Goal: Task Accomplishment & Management: Complete application form

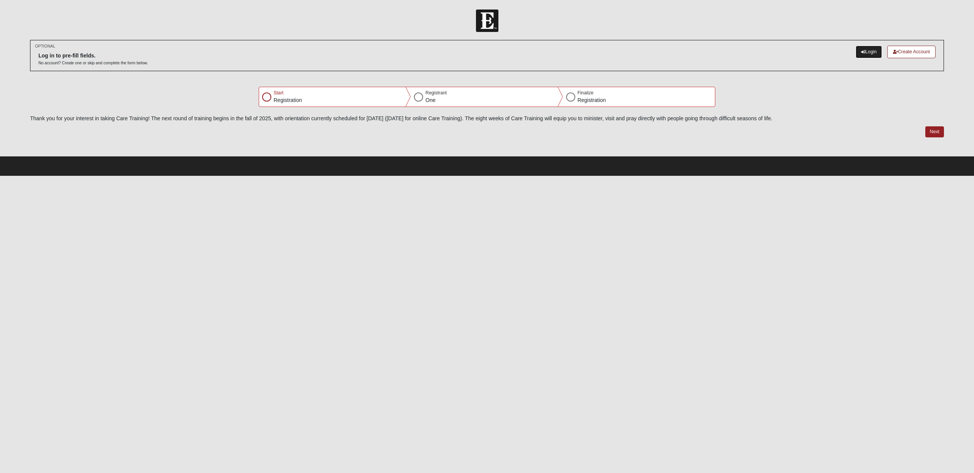
click at [865, 51] on link "Login" at bounding box center [868, 52] width 26 height 13
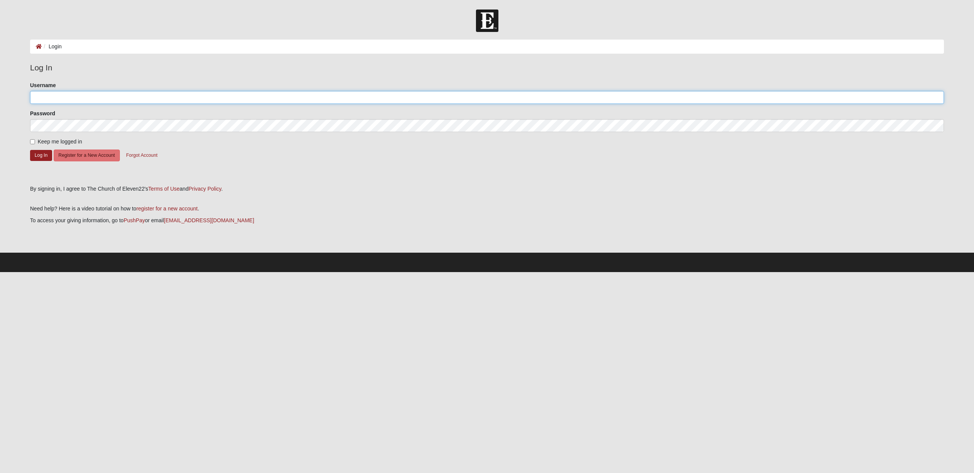
click at [115, 100] on input "Username" at bounding box center [487, 97] width 914 height 13
type input "anthonybpacetti@gmail.com"
click at [33, 141] on input "Keep me logged in" at bounding box center [32, 141] width 5 height 5
checkbox input "true"
click at [38, 156] on button "Log In" at bounding box center [41, 155] width 22 height 11
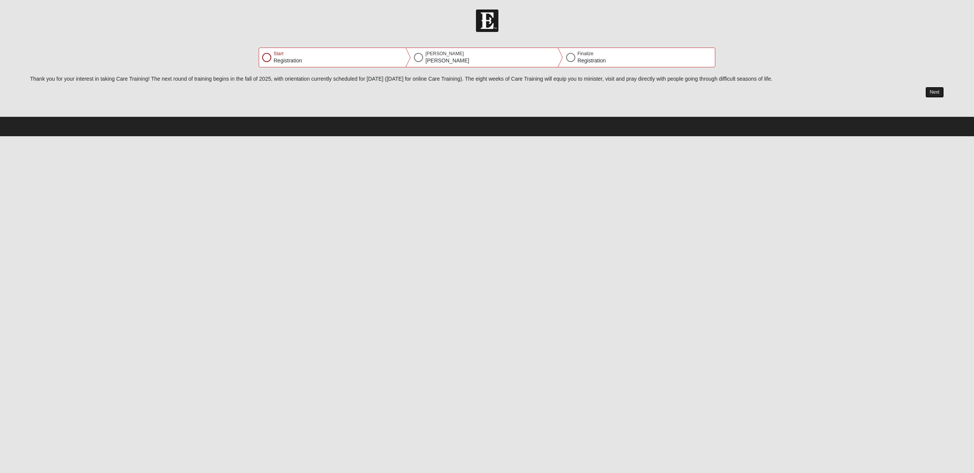
click at [936, 92] on button "Next" at bounding box center [934, 92] width 19 height 11
select select "4"
select select "11"
select select "1983"
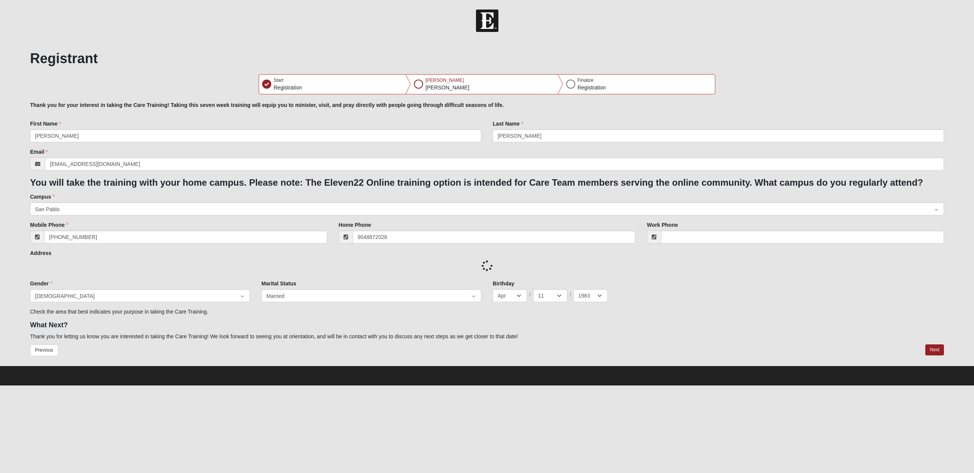
type input "[PHONE_NUMBER]"
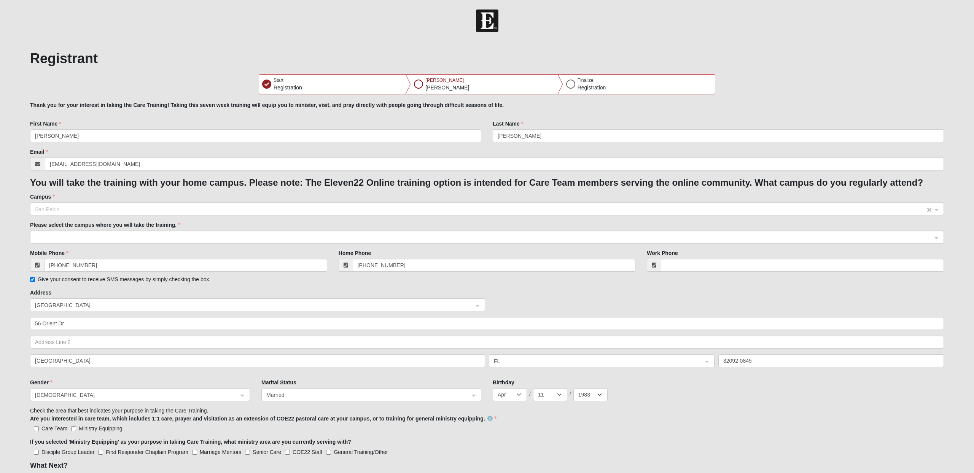
click at [416, 206] on span "San Pablo" at bounding box center [480, 209] width 890 height 8
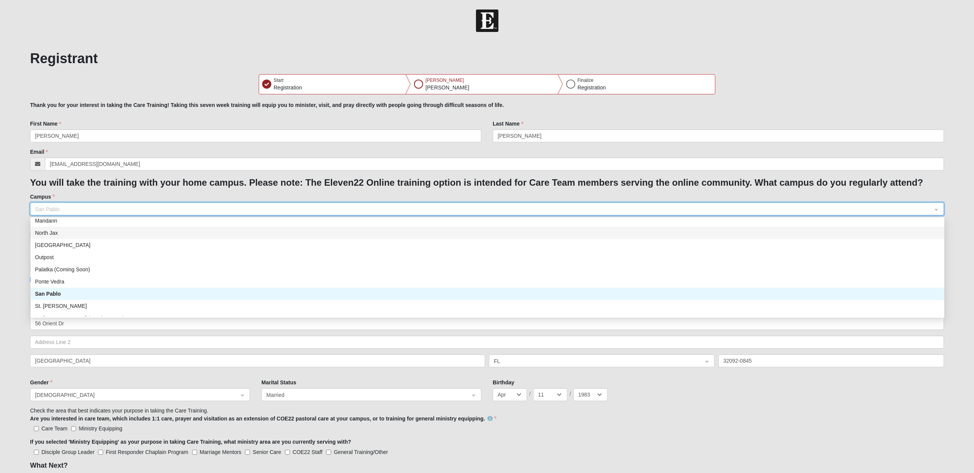
scroll to position [87, 0]
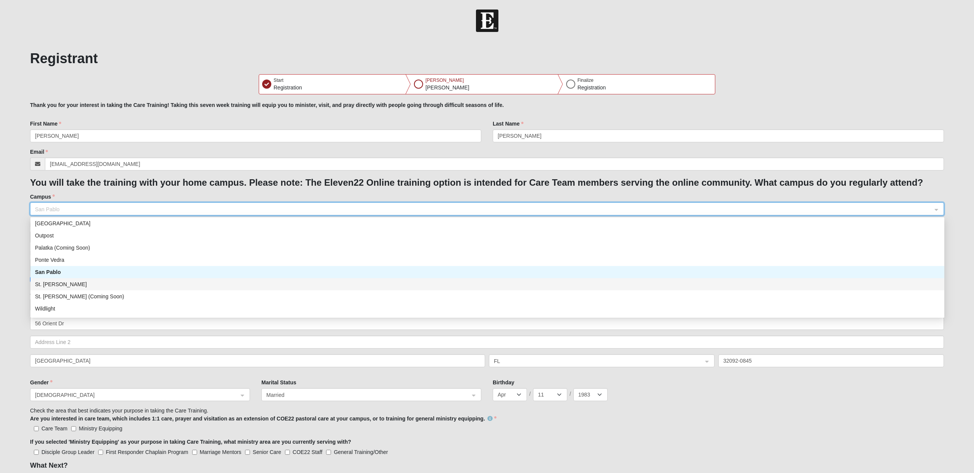
click at [237, 288] on div "St. [PERSON_NAME]" at bounding box center [487, 284] width 904 height 8
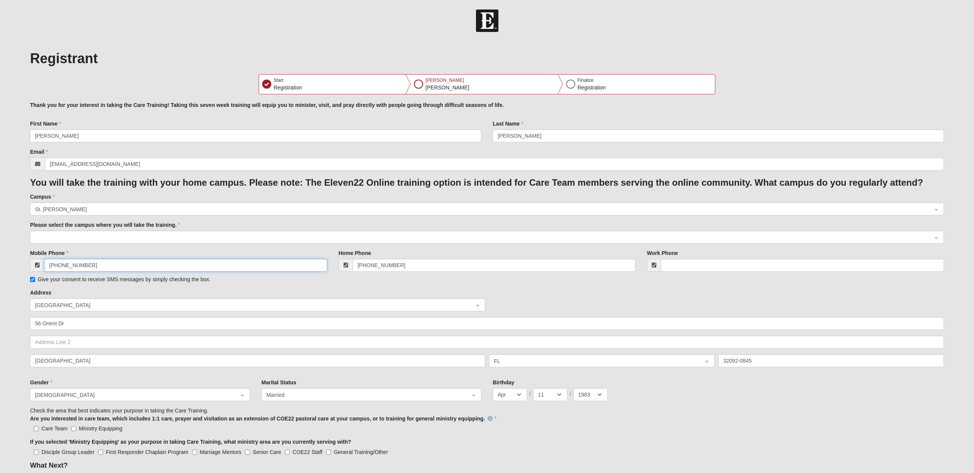
drag, startPoint x: 97, startPoint y: 264, endPoint x: 30, endPoint y: 259, distance: 67.5
click at [30, 259] on div "[PHONE_NUMBER]" at bounding box center [178, 265] width 297 height 13
type input "[PHONE_NUMBER]"
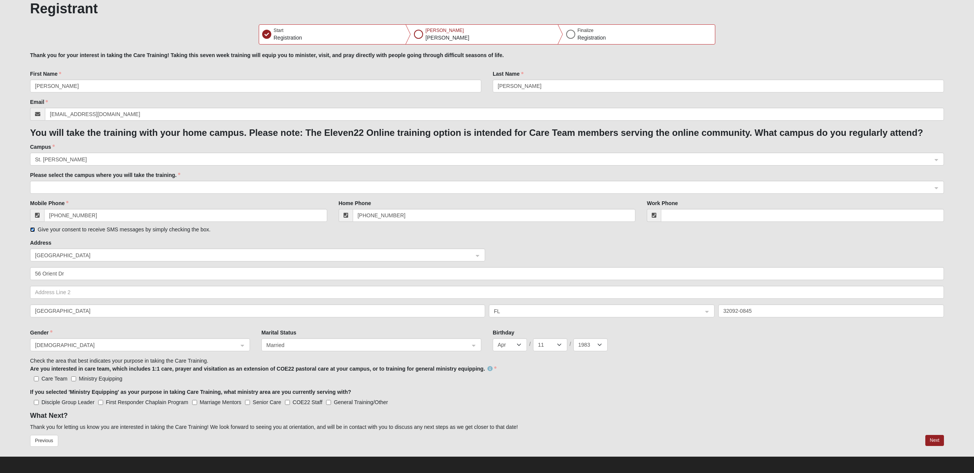
scroll to position [53, 0]
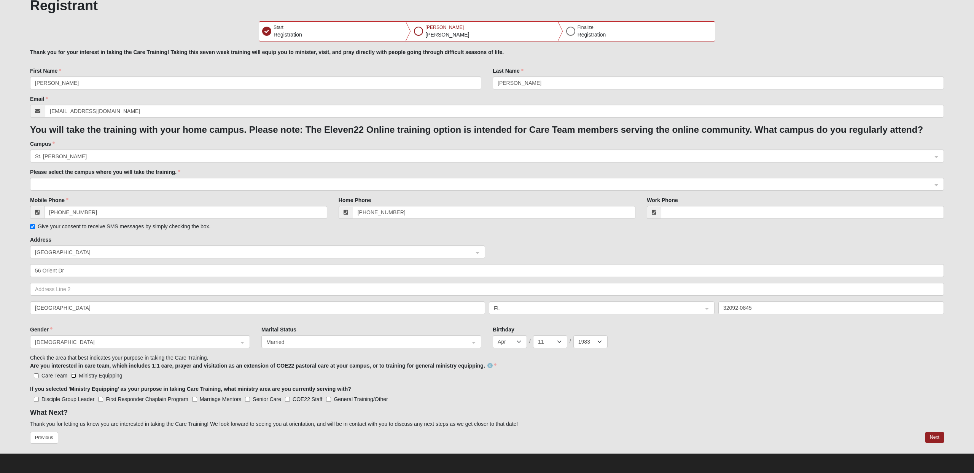
click at [74, 377] on input "Ministry Equipping" at bounding box center [73, 375] width 5 height 5
checkbox input "true"
click at [328, 401] on input "General Training/Other" at bounding box center [328, 399] width 5 height 5
checkbox input "true"
click at [34, 400] on Leader "Disciple Group Leader" at bounding box center [36, 399] width 5 height 5
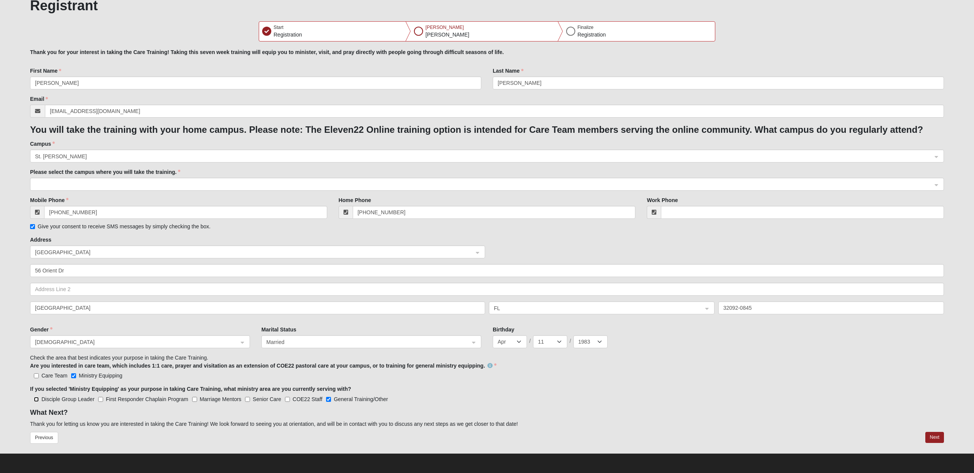
checkbox Leader "true"
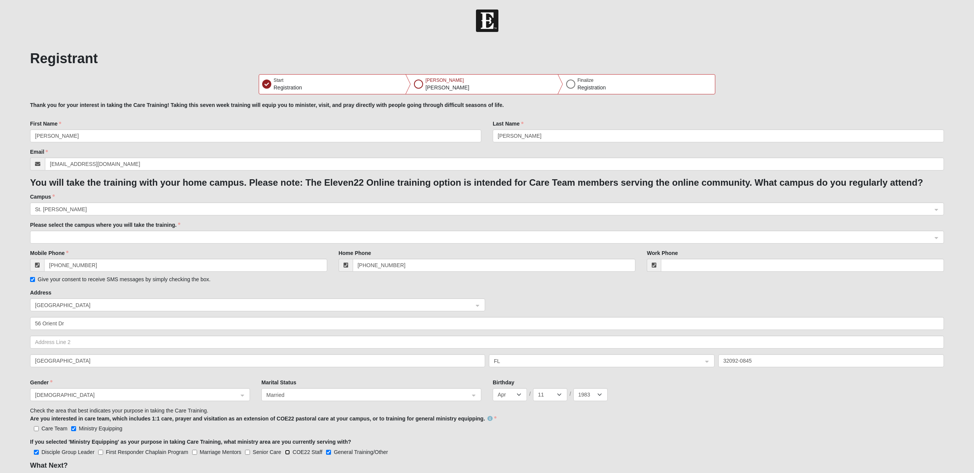
click at [288, 454] on input "COE22 Staff" at bounding box center [287, 452] width 5 height 5
checkbox input "true"
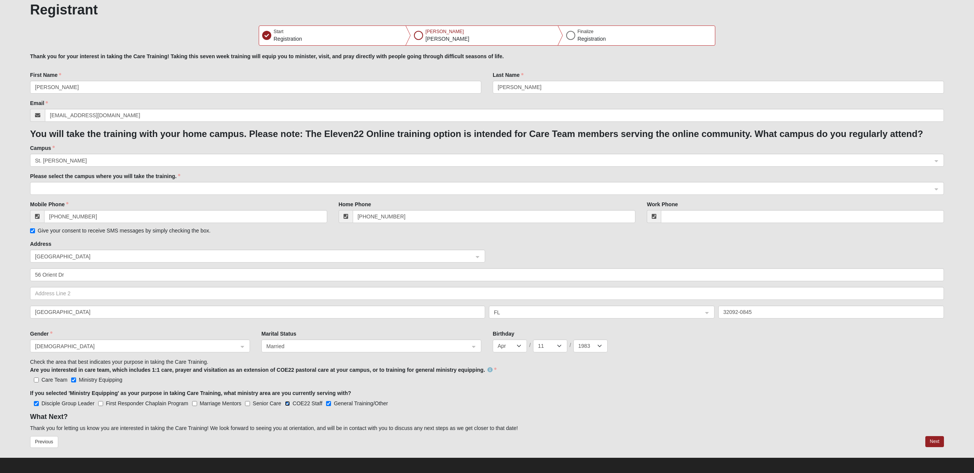
scroll to position [53, 0]
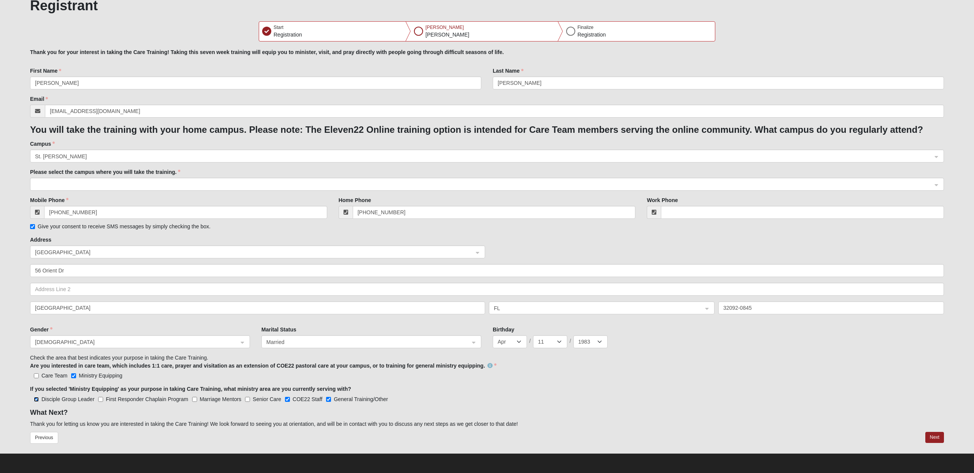
click at [36, 399] on Leader "Disciple Group Leader" at bounding box center [36, 399] width 5 height 5
checkbox Leader "false"
click at [287, 400] on input "COE22 Staff" at bounding box center [287, 399] width 5 height 5
checkbox input "false"
click at [936, 437] on button "Next" at bounding box center [934, 437] width 19 height 11
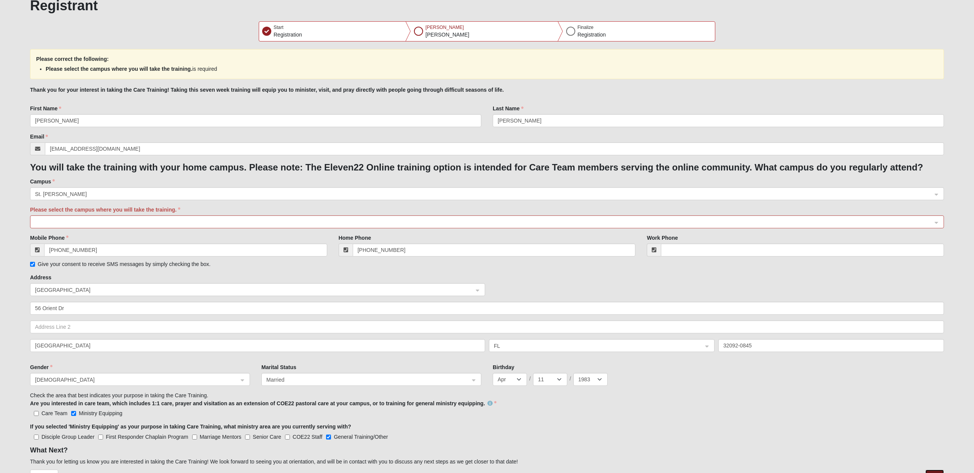
click at [220, 223] on span at bounding box center [483, 222] width 897 height 8
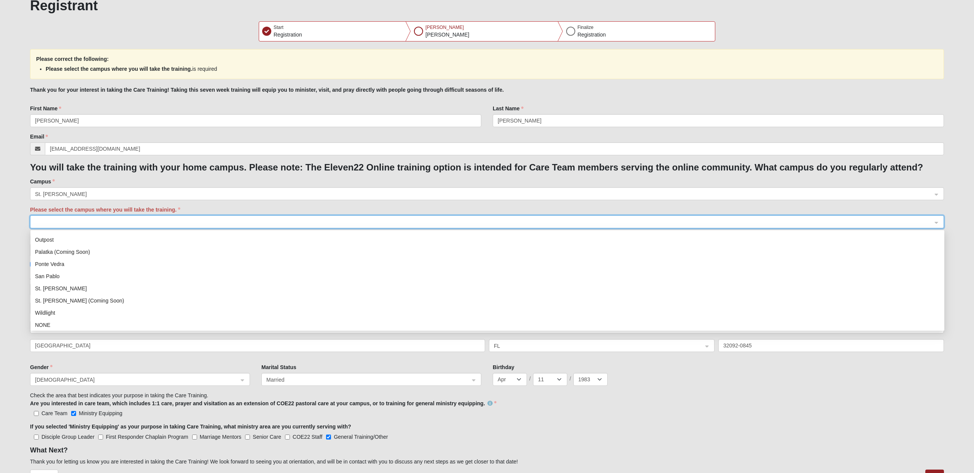
scroll to position [96, 0]
click at [175, 293] on div "St. [PERSON_NAME]" at bounding box center [487, 288] width 914 height 12
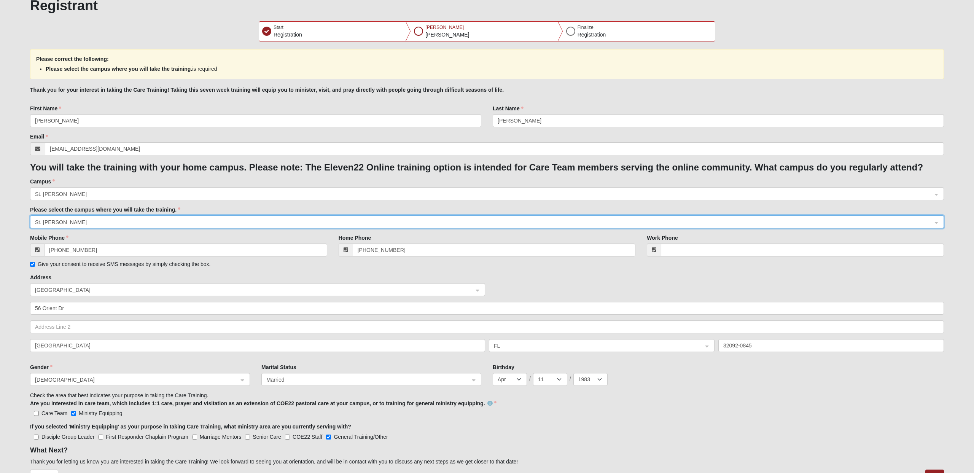
scroll to position [91, 0]
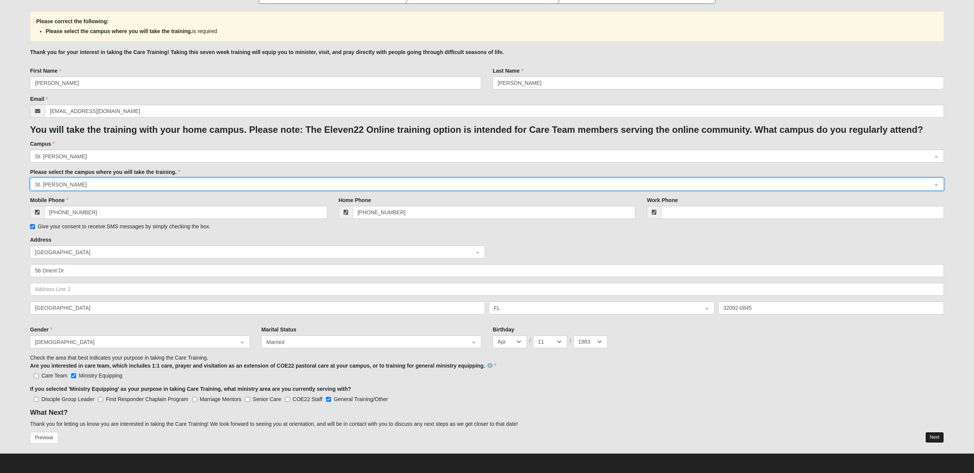
click at [939, 436] on button "Next" at bounding box center [934, 437] width 19 height 11
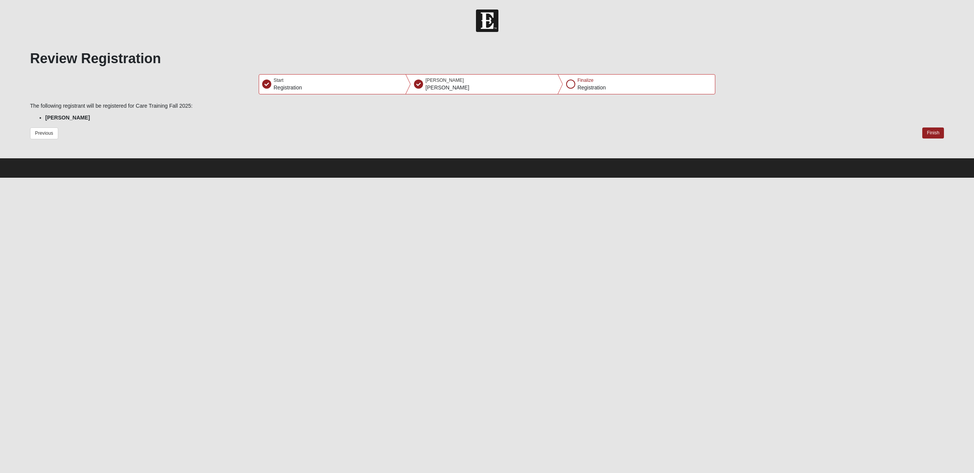
scroll to position [0, 0]
click at [928, 133] on button "Finish" at bounding box center [933, 132] width 22 height 11
